Goal: Information Seeking & Learning: Find specific page/section

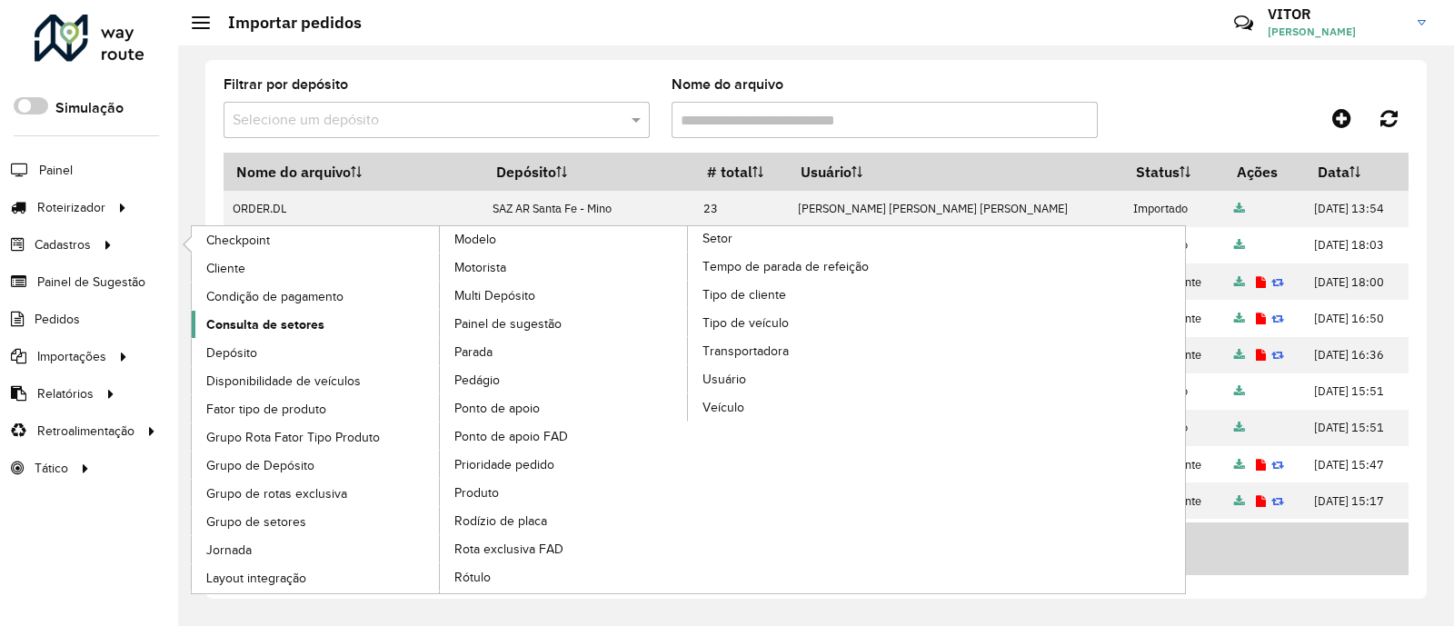
click at [264, 323] on span "Consulta de setores" at bounding box center [265, 324] width 118 height 19
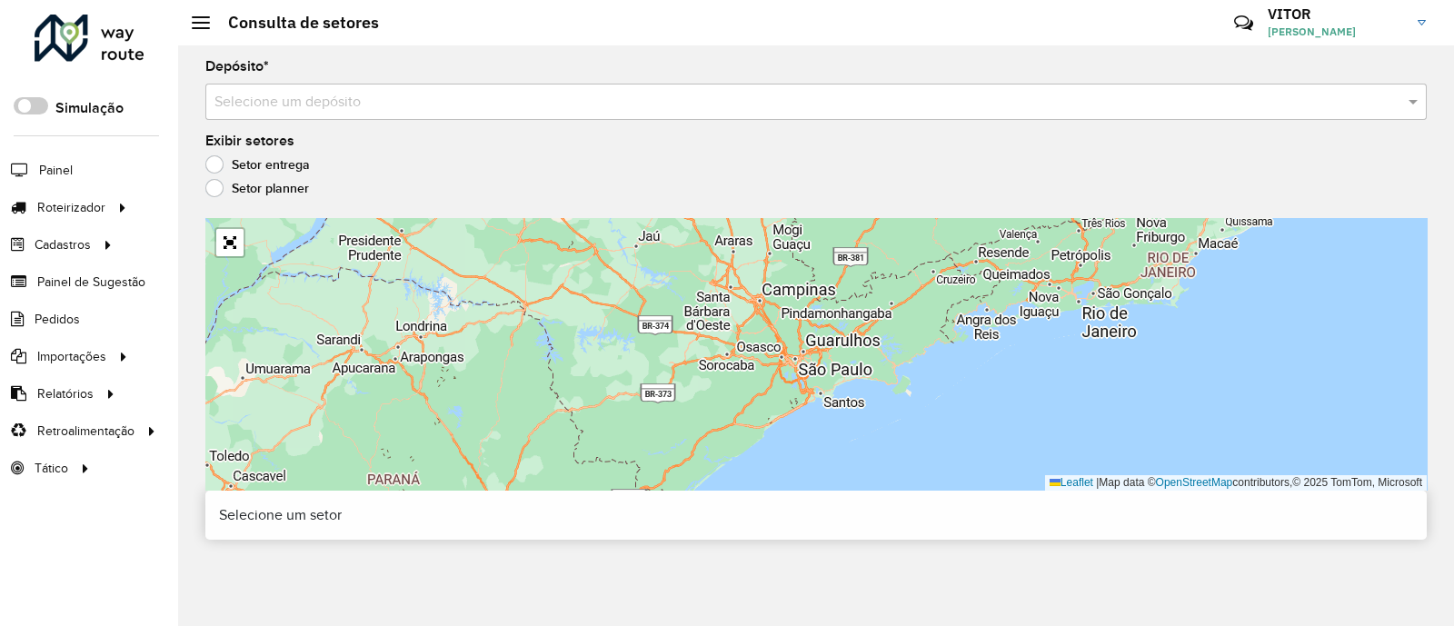
click at [314, 100] on input "text" at bounding box center [797, 103] width 1167 height 22
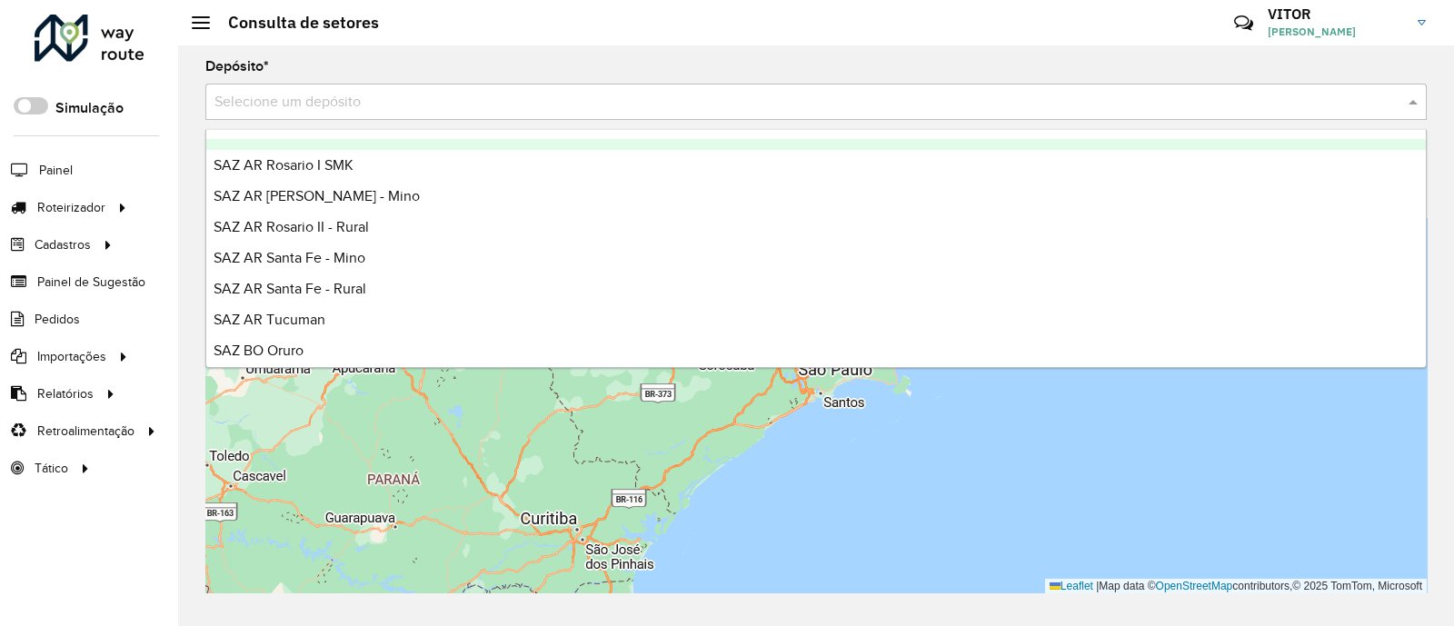
scroll to position [226, 0]
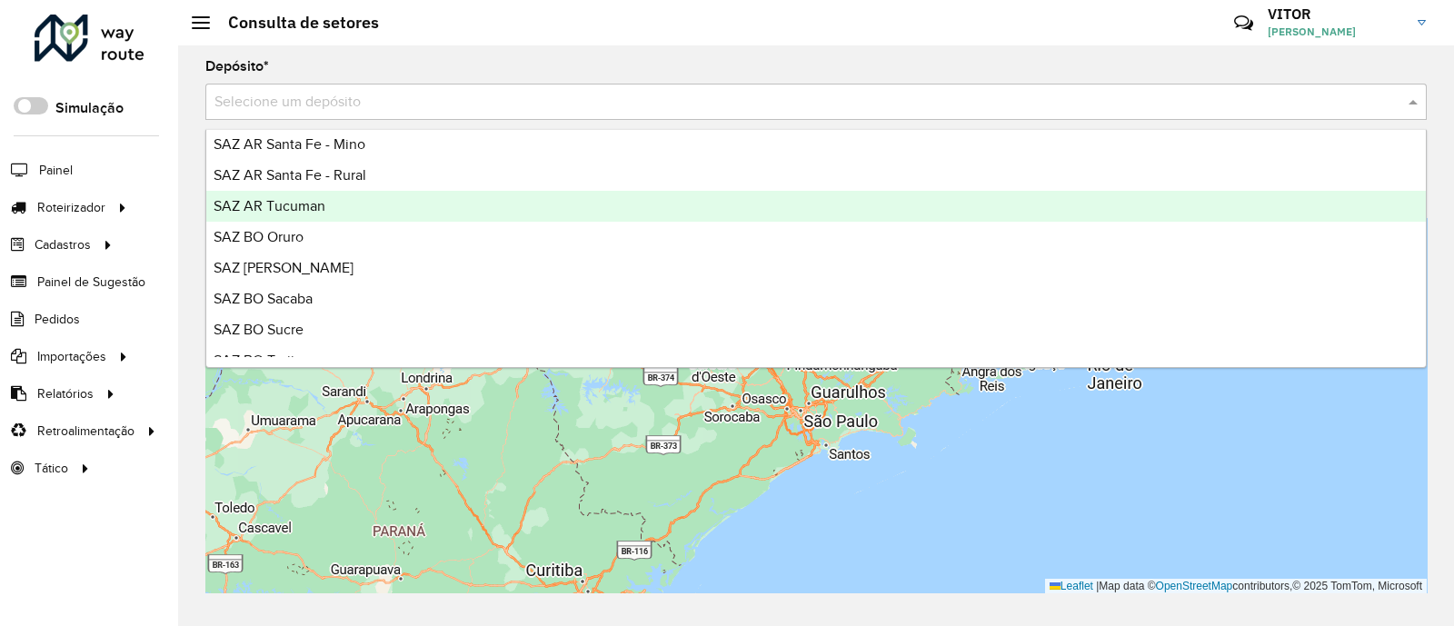
click at [321, 205] on span "SAZ AR Tucuman" at bounding box center [270, 205] width 112 height 15
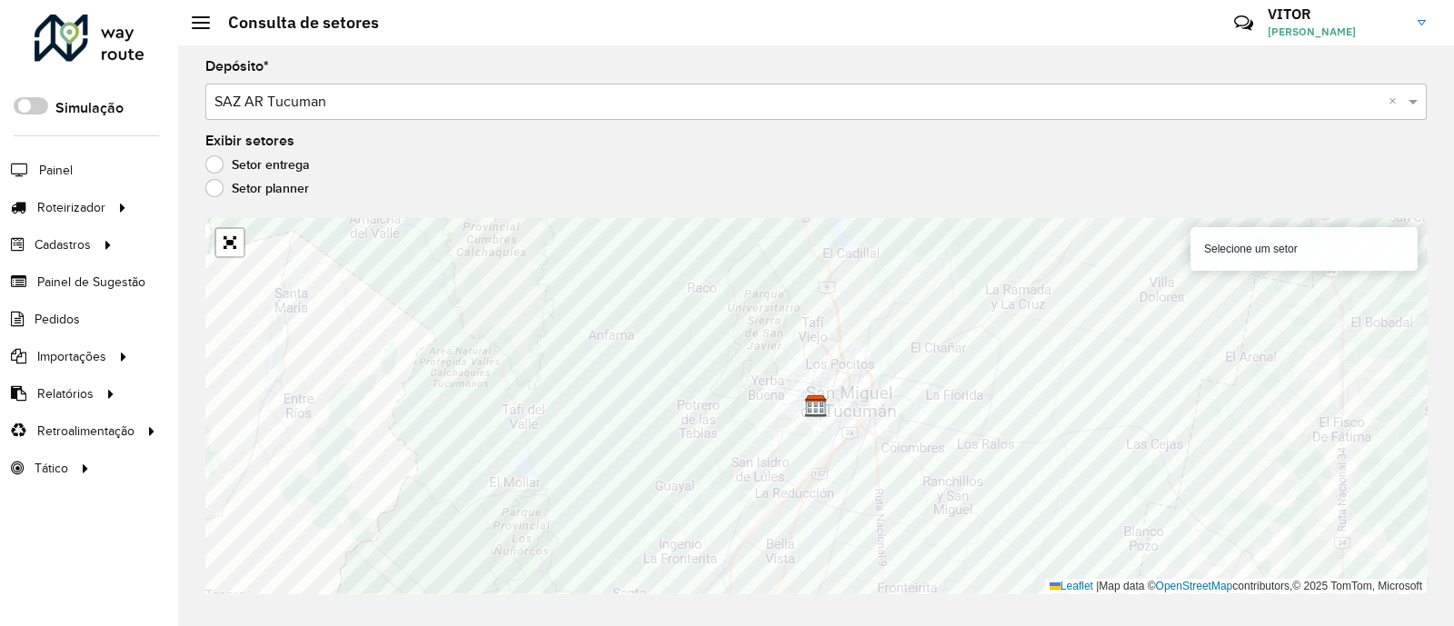
click at [505, 172] on div "Setor entrega" at bounding box center [815, 169] width 1221 height 22
click at [264, 107] on input "text" at bounding box center [797, 103] width 1167 height 22
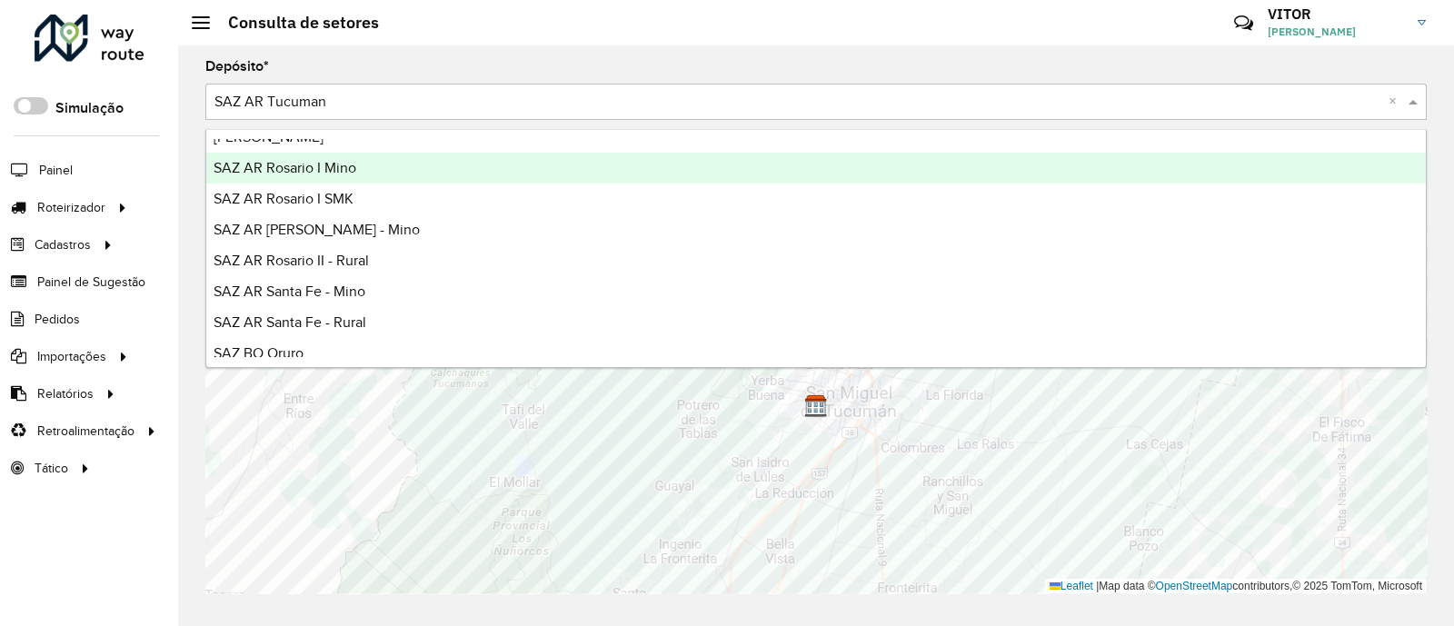
scroll to position [113, 0]
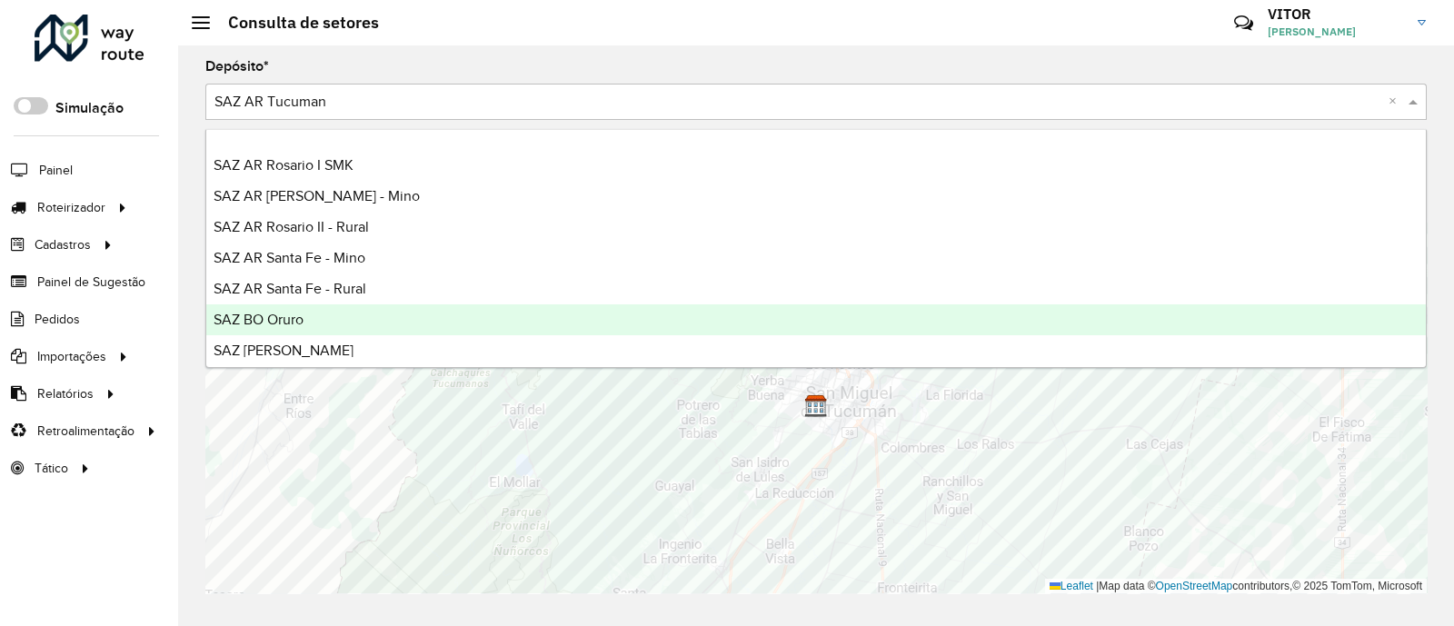
click at [332, 306] on div "SAZ BO Oruro" at bounding box center [815, 319] width 1219 height 31
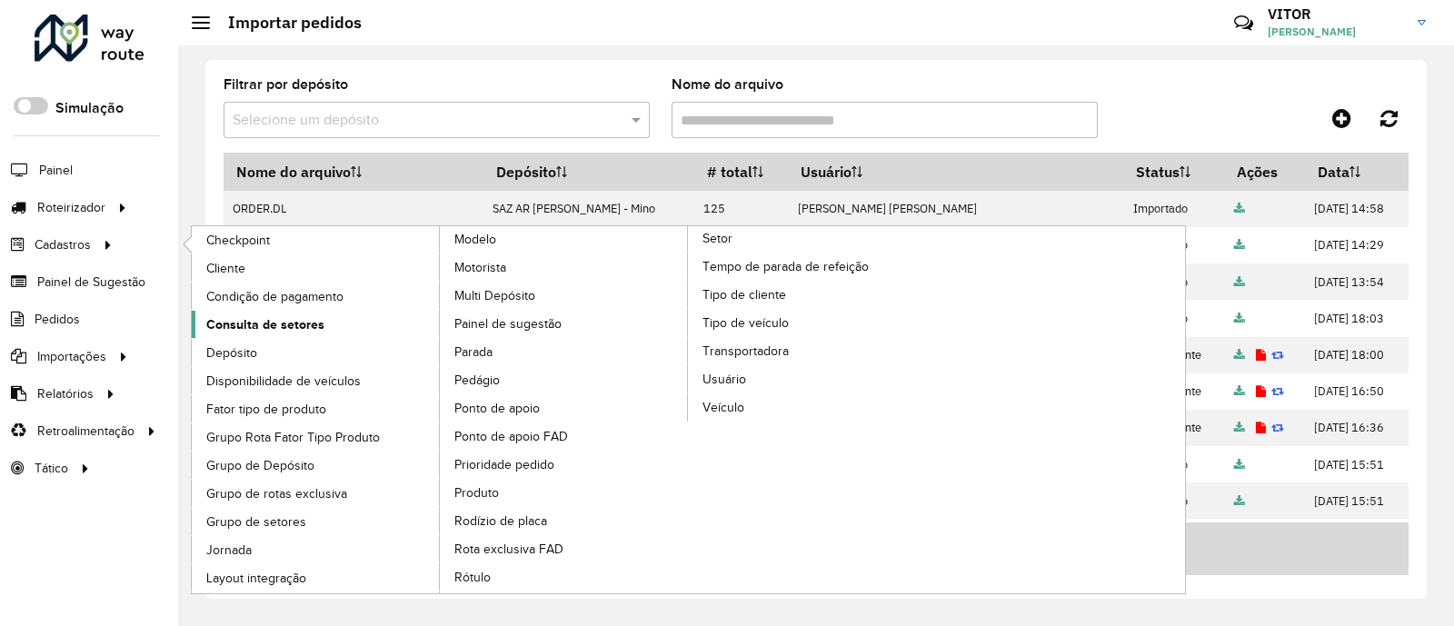
click at [265, 316] on span "Consulta de setores" at bounding box center [265, 324] width 118 height 19
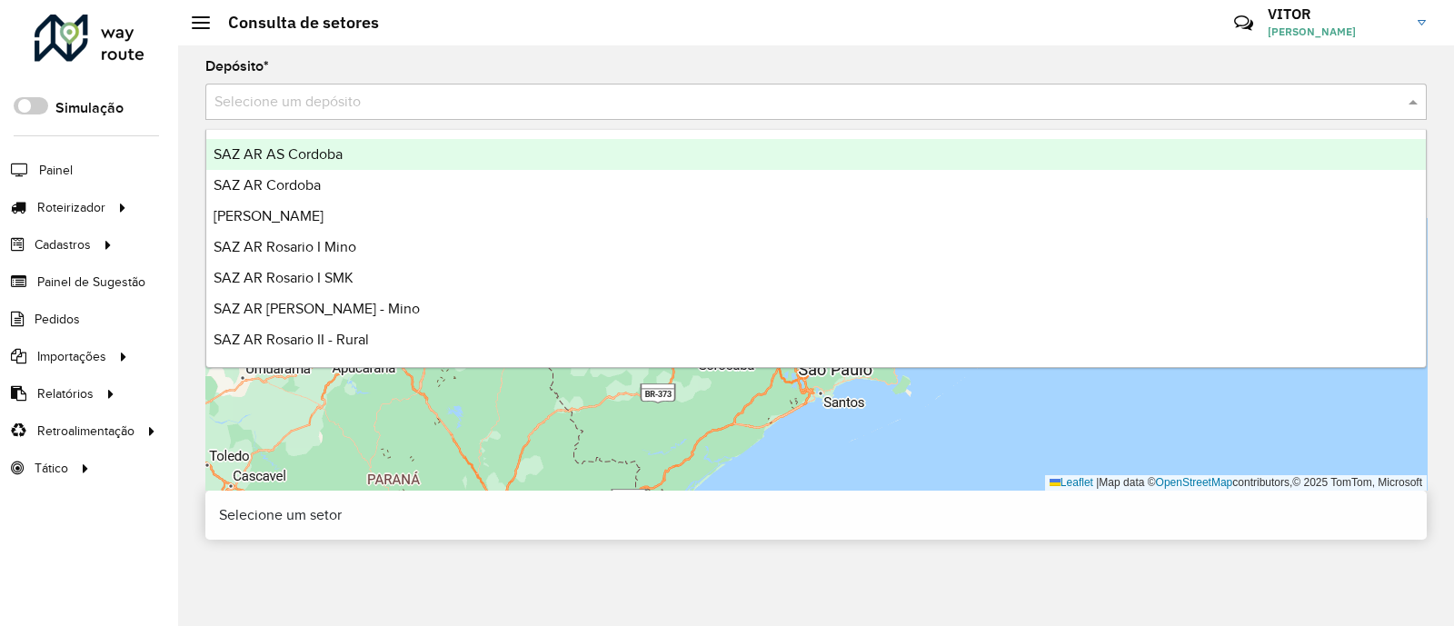
click at [273, 98] on input "text" at bounding box center [797, 103] width 1167 height 22
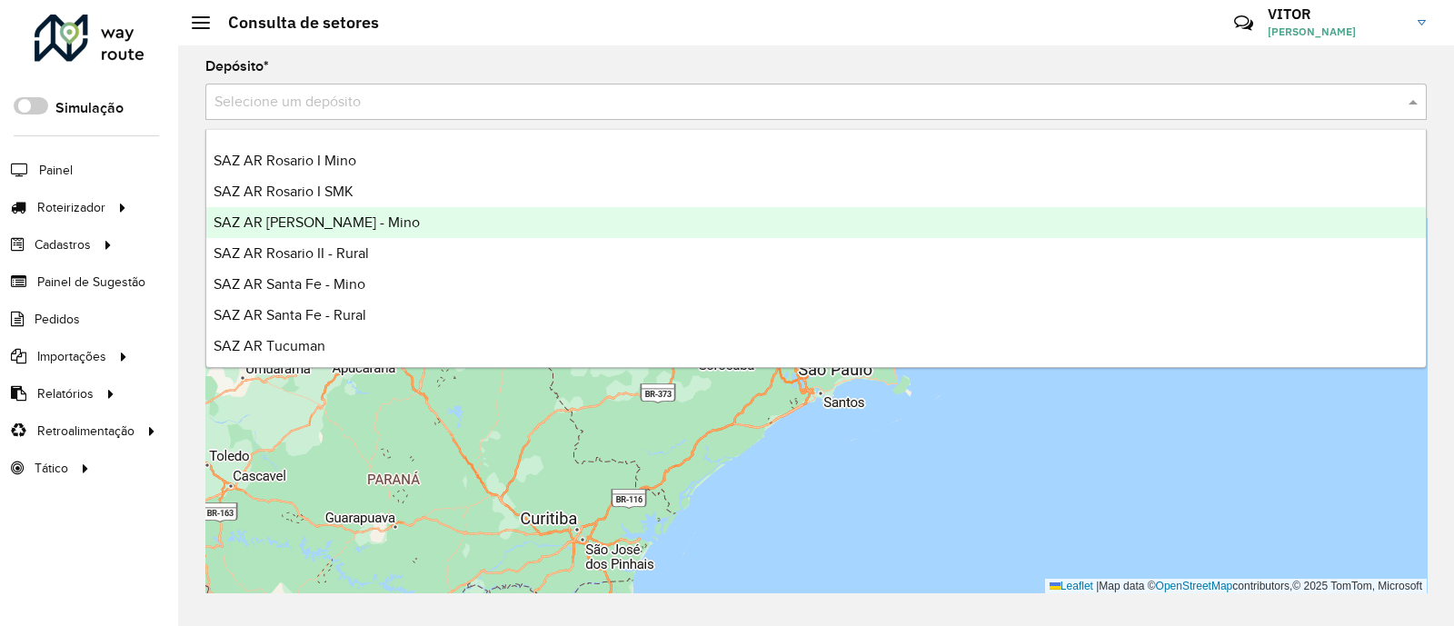
scroll to position [113, 0]
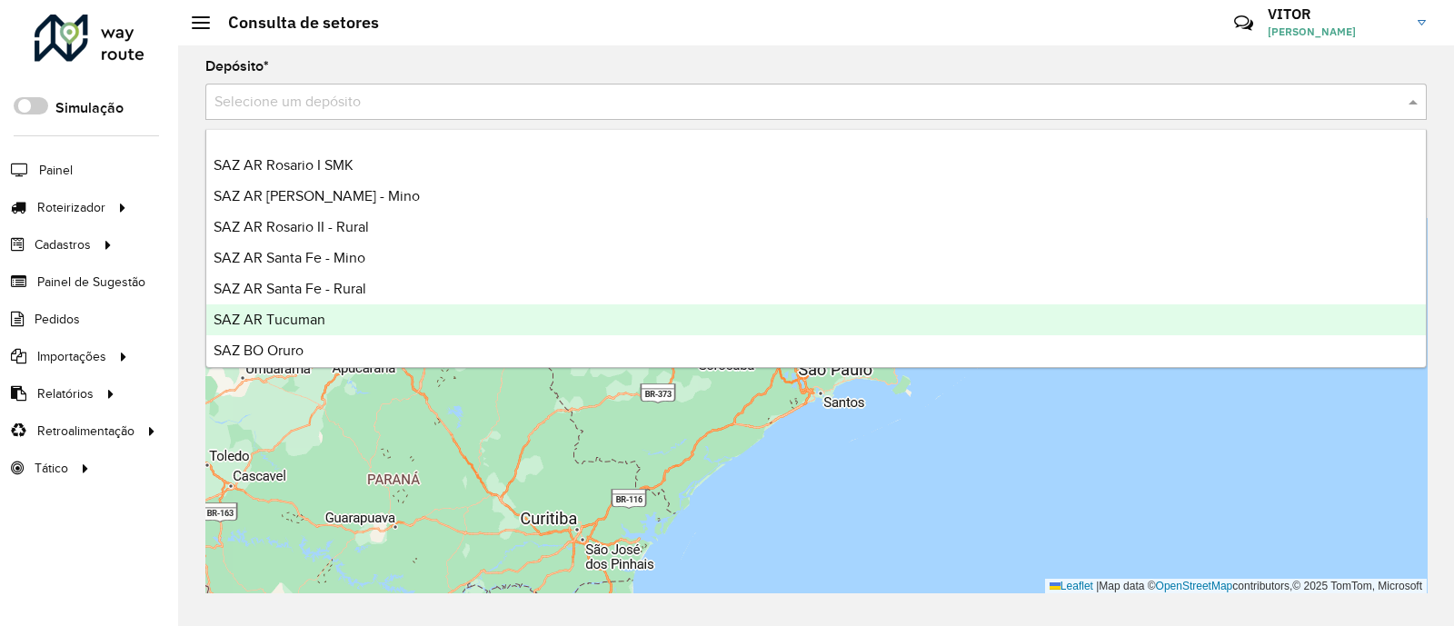
click at [319, 313] on span "SAZ AR Tucuman" at bounding box center [270, 319] width 112 height 15
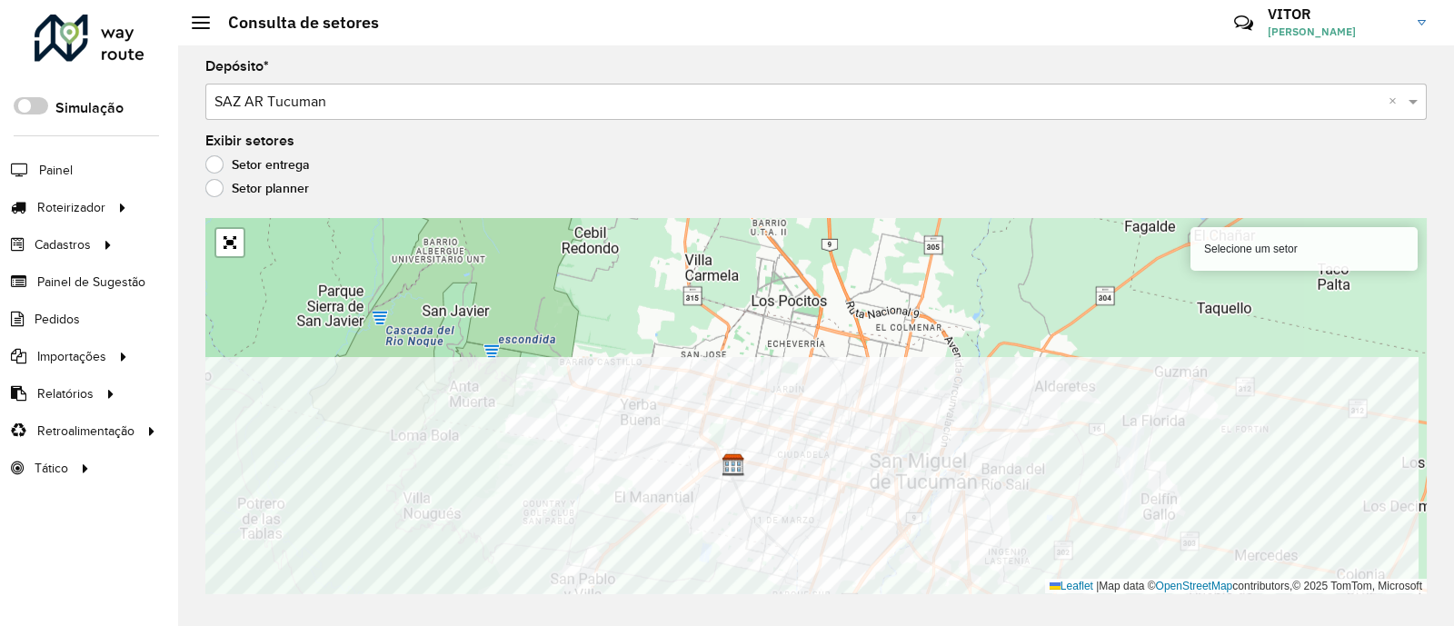
click at [718, 601] on div "Depósito * Selecione um depósito × SAZ AR Tucuman × Exibir setores Setor entreg…" at bounding box center [816, 335] width 1276 height 581
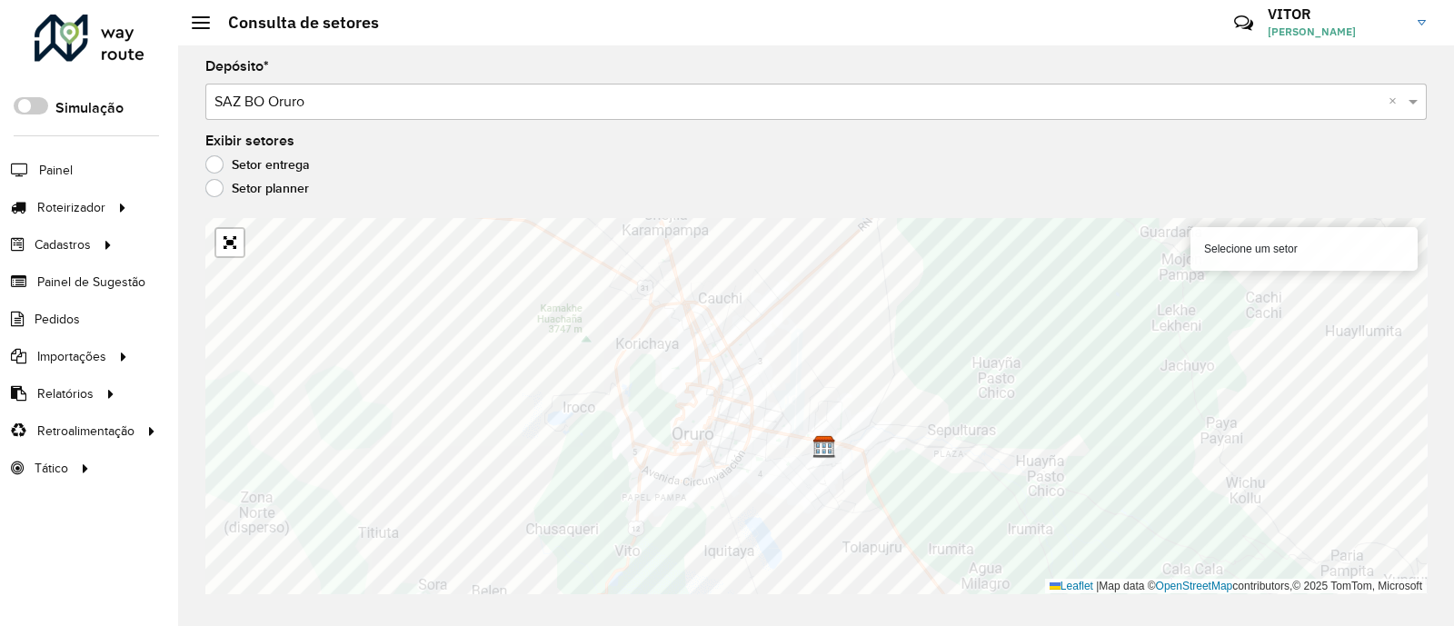
click at [842, 179] on div "Setor entrega" at bounding box center [815, 169] width 1221 height 22
click at [1036, 174] on div "Setor entrega" at bounding box center [815, 169] width 1221 height 22
